Goal: Communication & Community: Participate in discussion

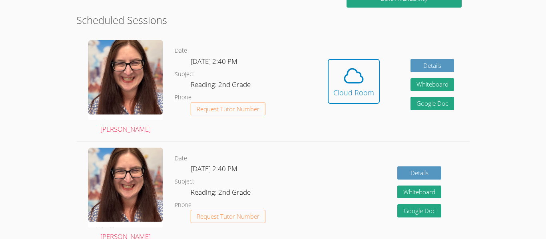
scroll to position [167, 0]
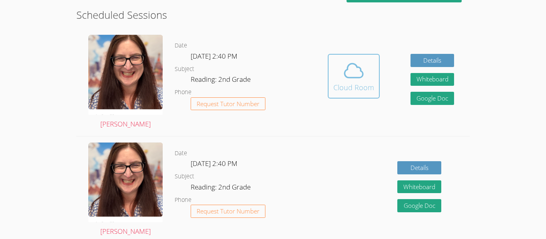
click at [363, 75] on icon at bounding box center [354, 71] width 18 height 14
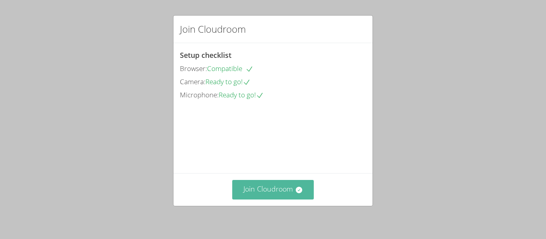
click at [286, 185] on button "Join Cloudroom" at bounding box center [273, 190] width 82 height 20
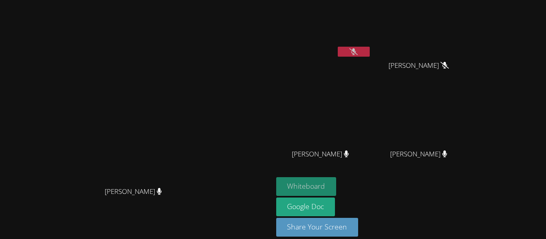
click at [337, 184] on button "Whiteboard" at bounding box center [306, 186] width 60 height 19
click at [370, 50] on button at bounding box center [354, 52] width 32 height 10
click at [337, 186] on button "Whiteboard" at bounding box center [306, 186] width 60 height 19
click at [337, 184] on button "Whiteboard" at bounding box center [306, 186] width 60 height 19
click at [337, 182] on button "Whiteboard" at bounding box center [306, 186] width 60 height 19
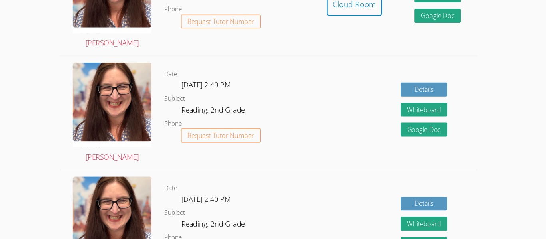
scroll to position [250, 0]
